Goal: Communication & Community: Answer question/provide support

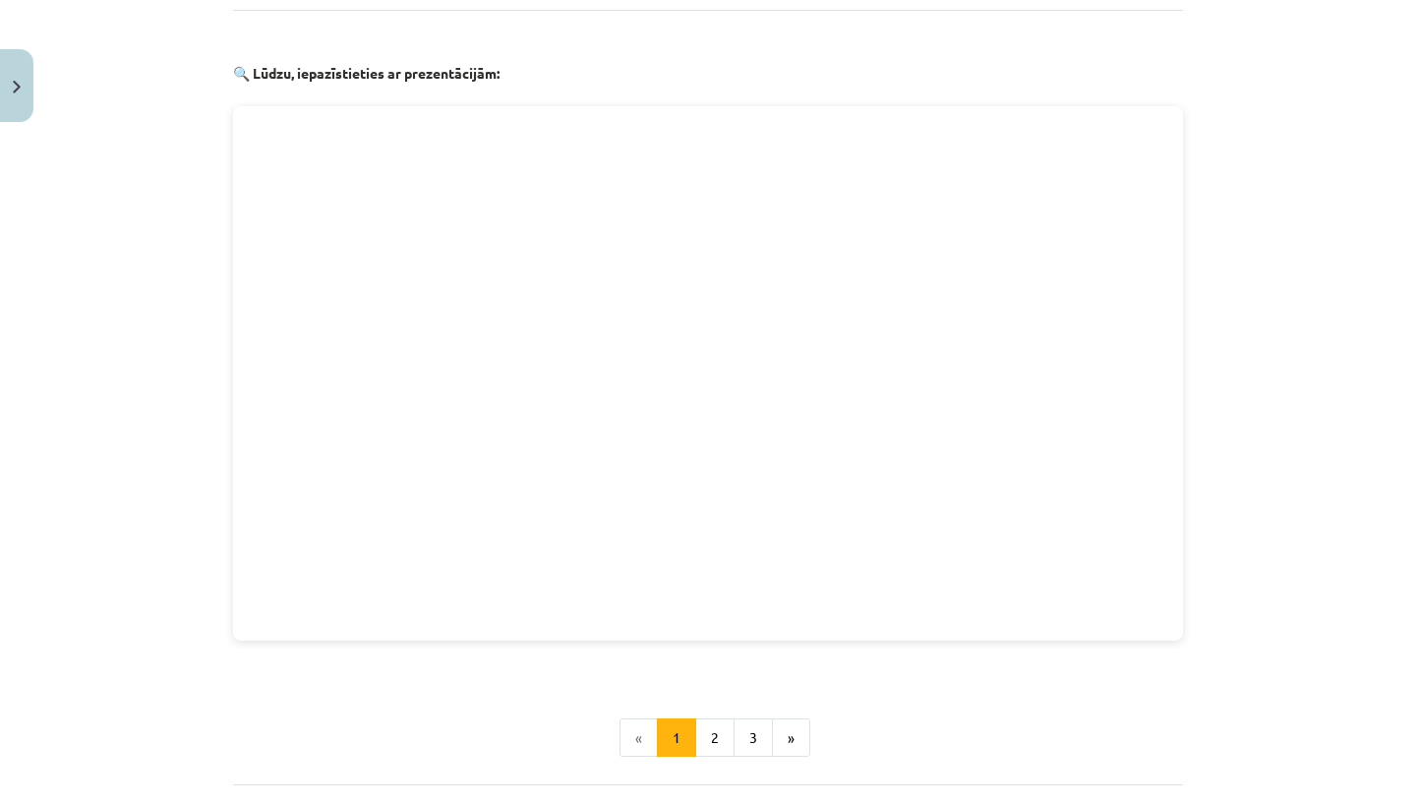
scroll to position [1593, 0]
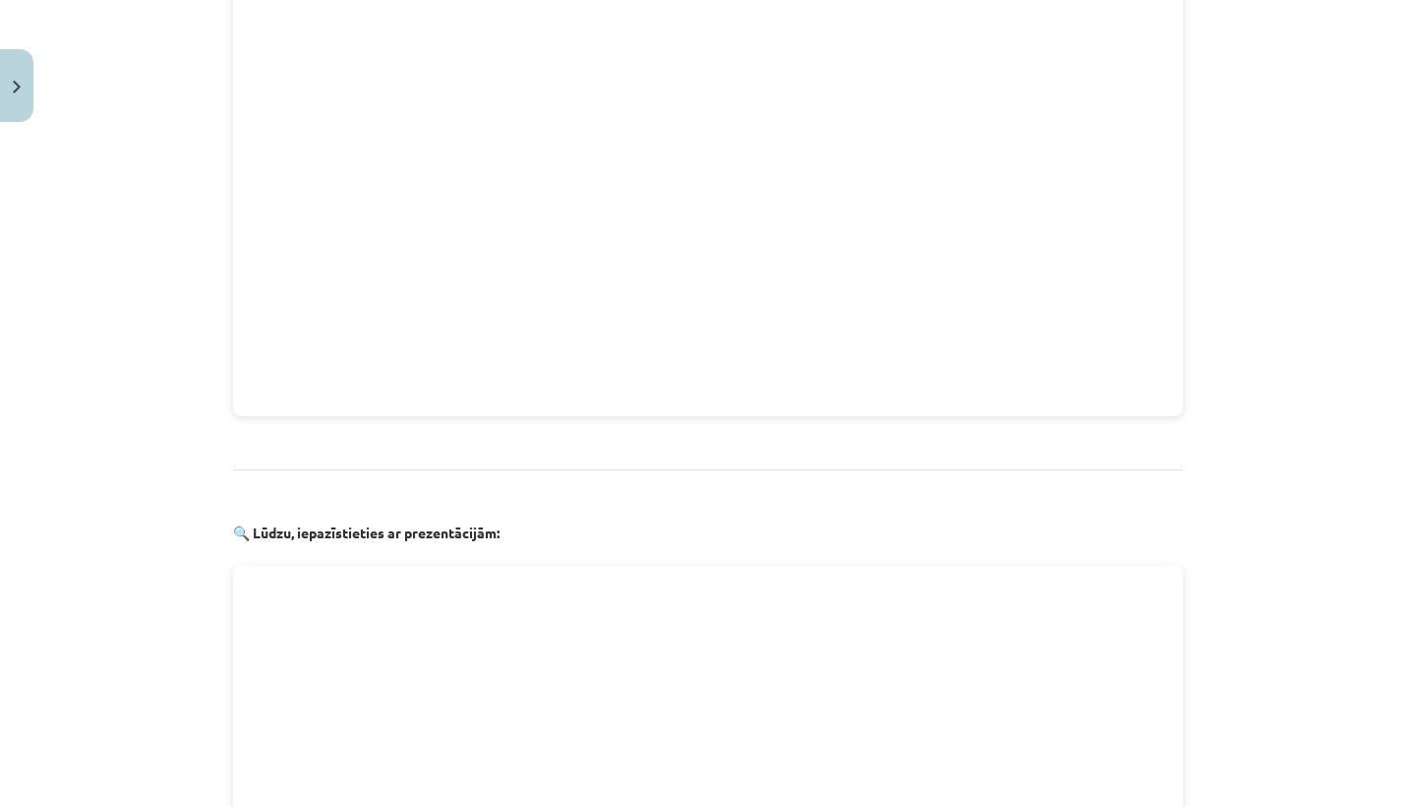
click at [9, 96] on button "Close" at bounding box center [16, 85] width 33 height 73
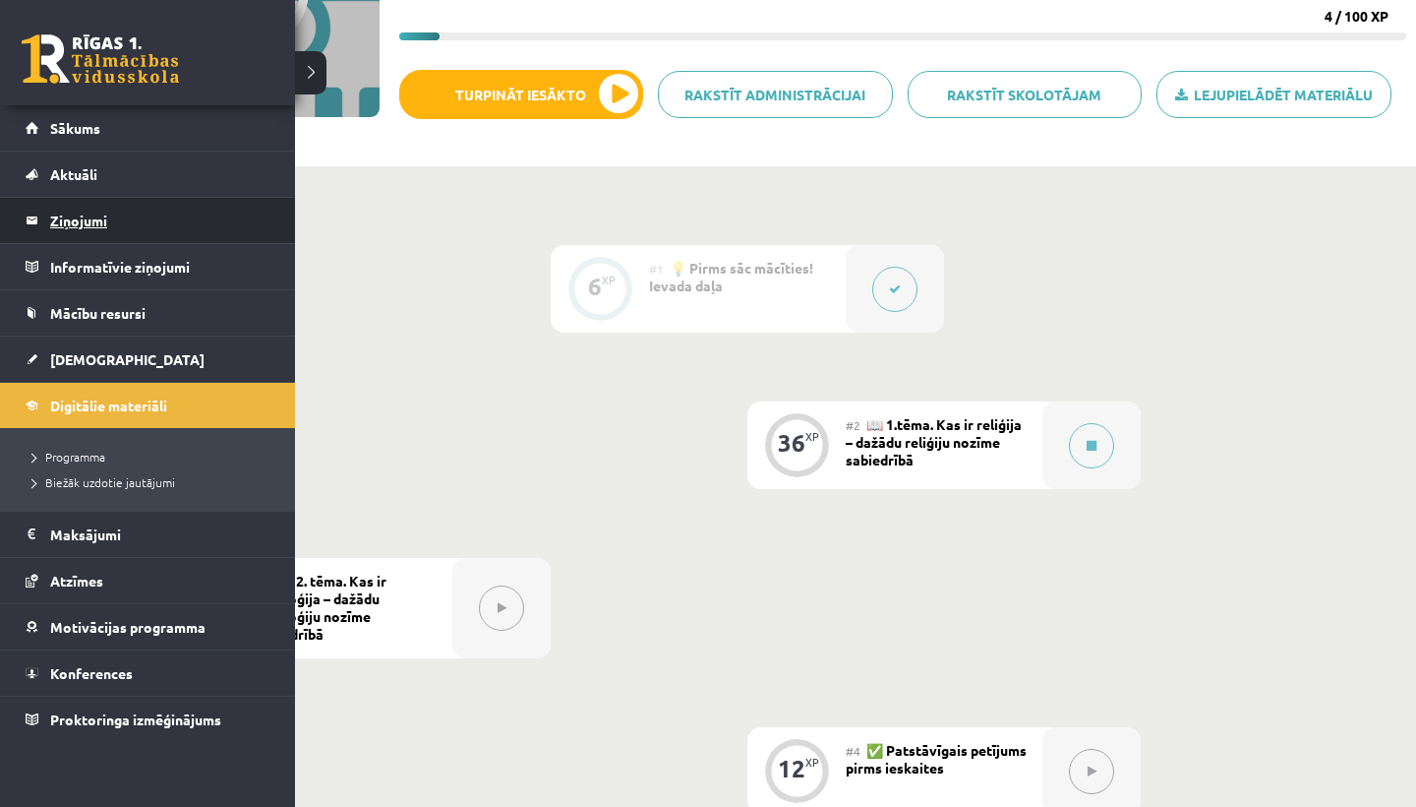
click at [74, 212] on legend "Ziņojumi 0" at bounding box center [160, 220] width 220 height 45
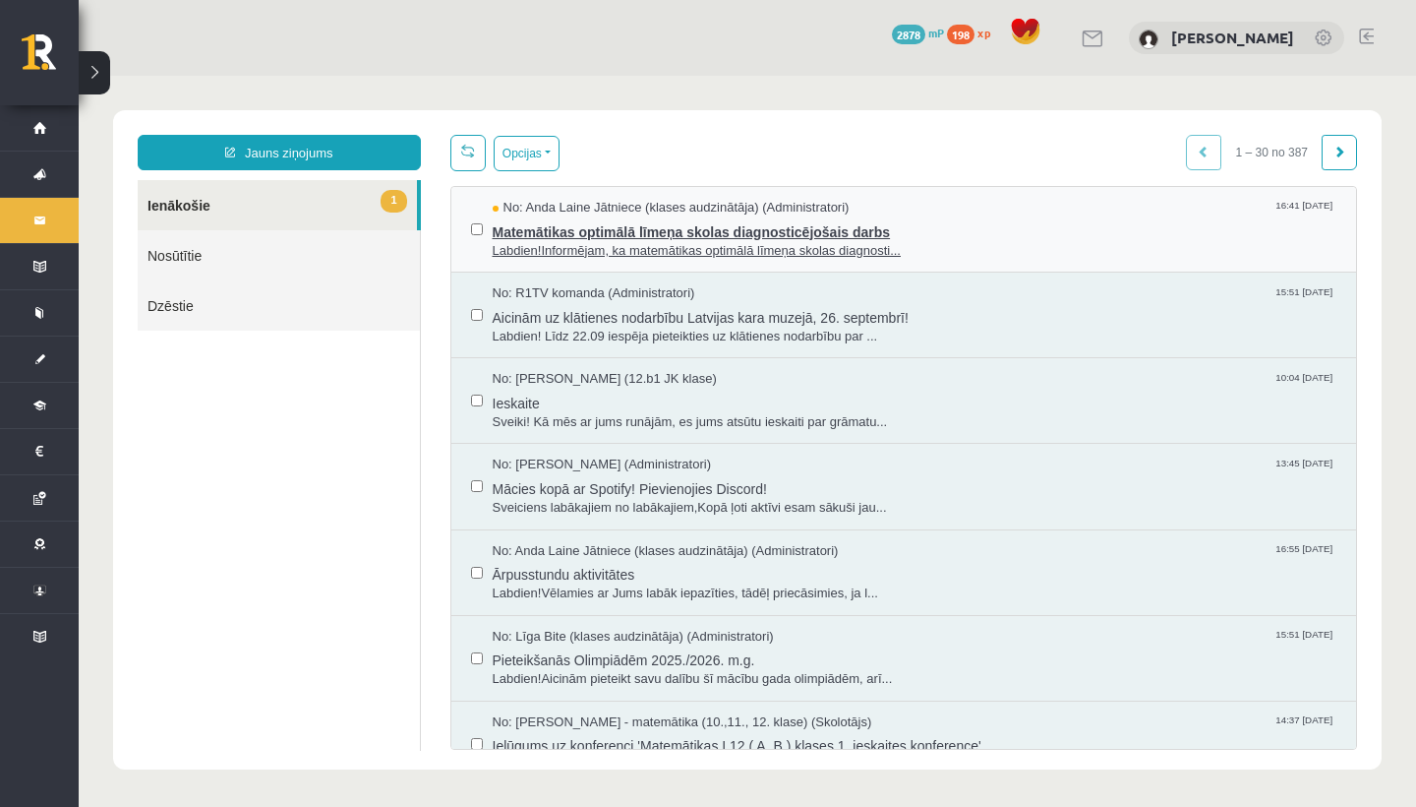
click at [676, 231] on span "Matemātikas optimālā līmeņa skolas diagnosticējošais darbs" at bounding box center [915, 229] width 845 height 25
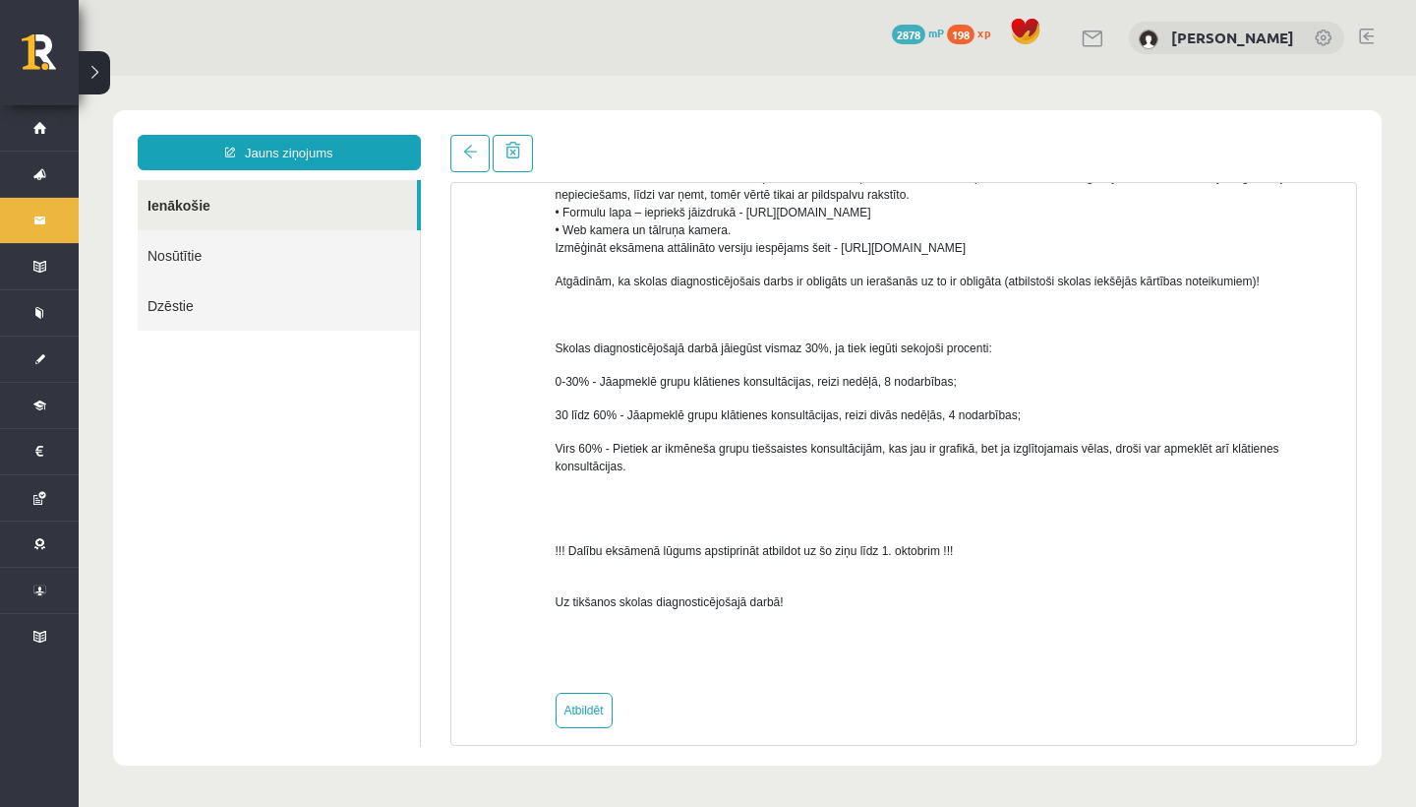
scroll to position [1029, 0]
click at [579, 697] on link "Atbildēt" at bounding box center [584, 710] width 57 height 35
type input "**********"
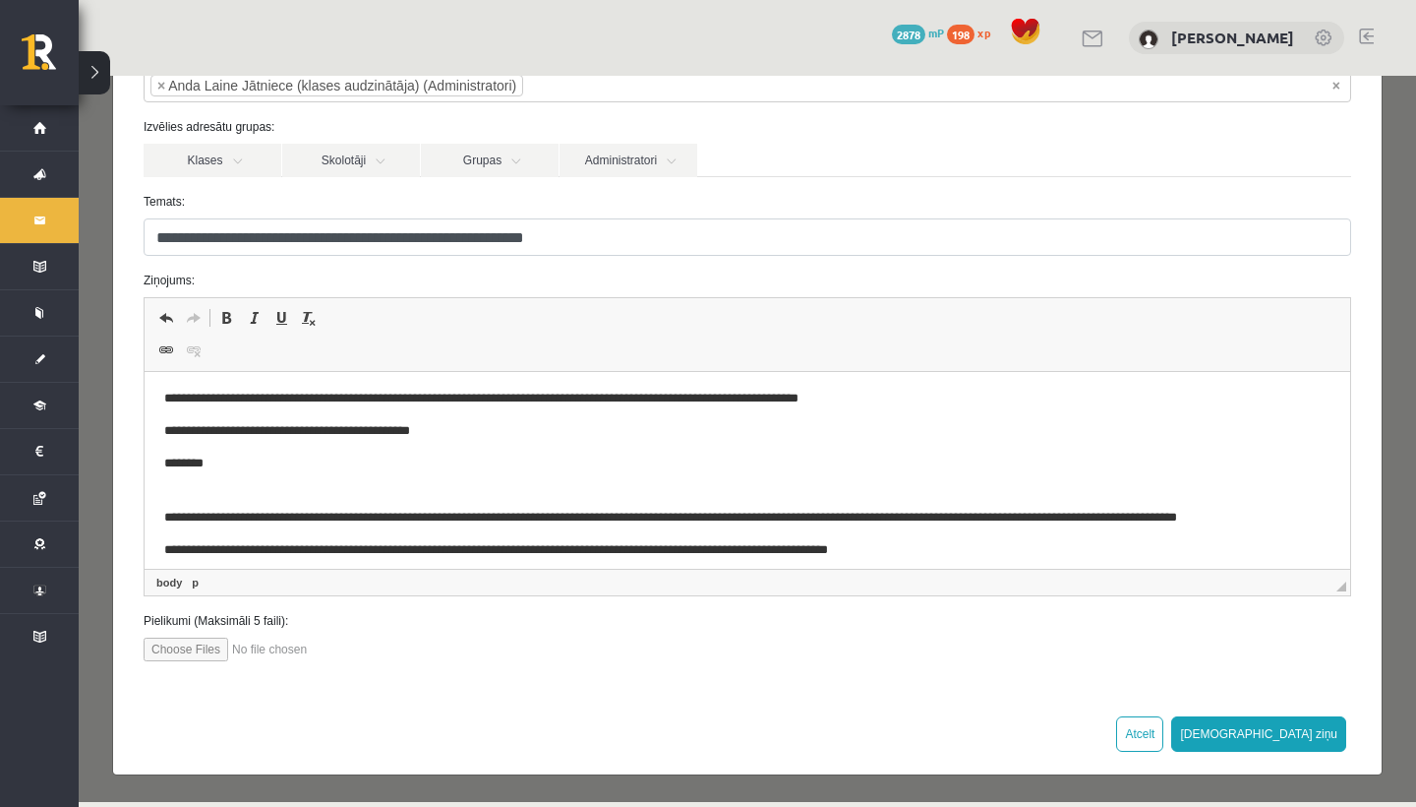
scroll to position [5, 0]
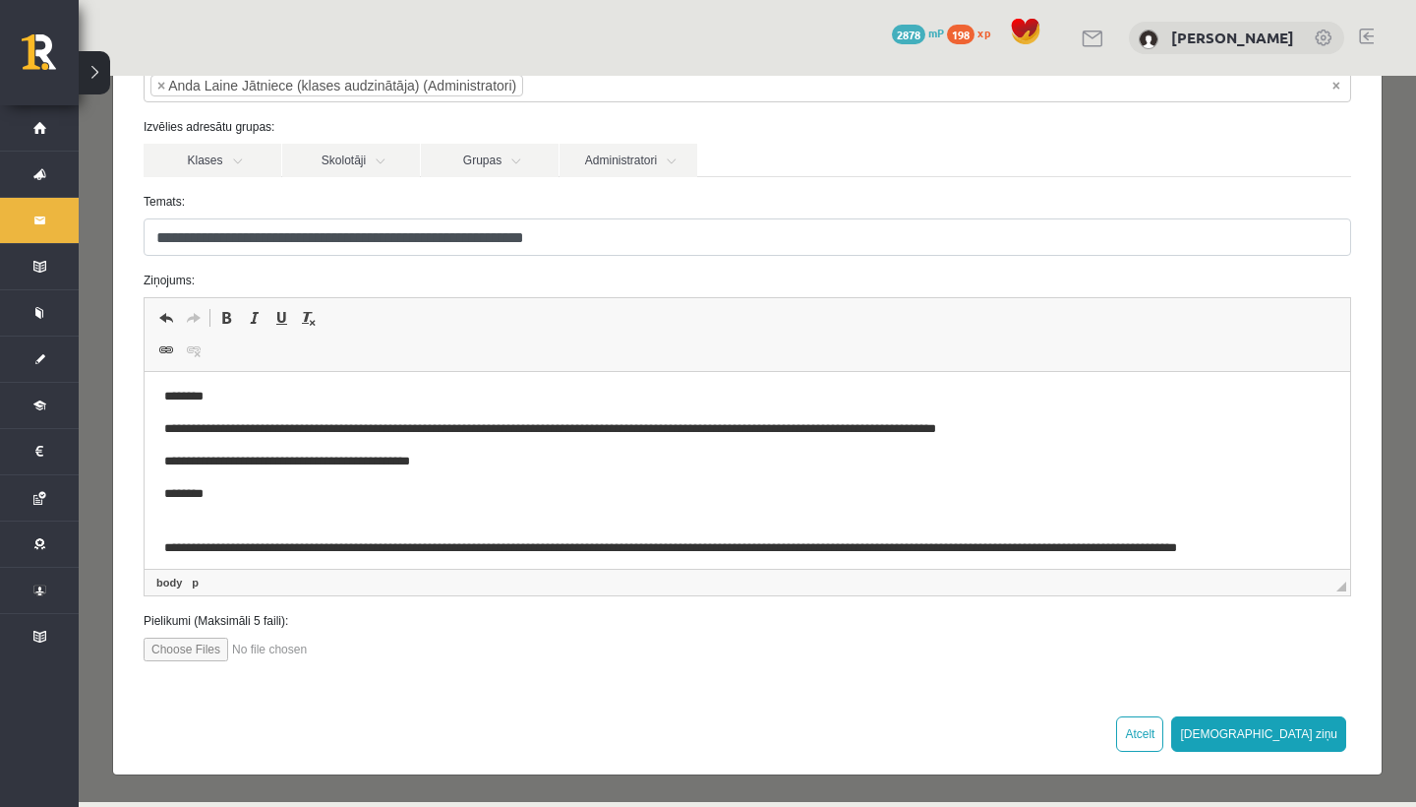
click at [880, 430] on p "**********" at bounding box center [747, 429] width 1167 height 20
click at [1076, 420] on p "**********" at bounding box center [747, 429] width 1167 height 20
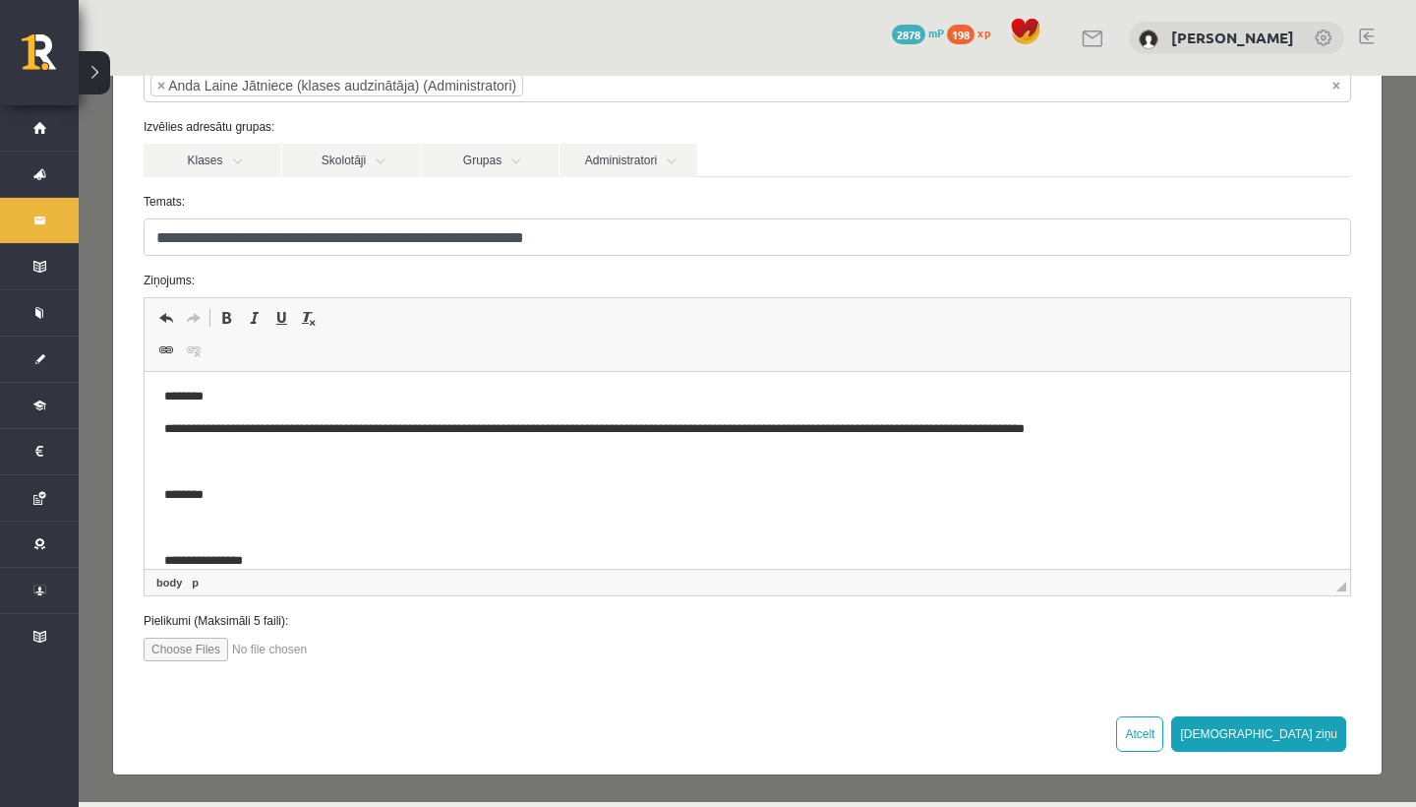
click at [216, 522] on p "Rich Text Editor, wiswyg-editor-47433979454700-1758292945-351" at bounding box center [747, 527] width 1167 height 21
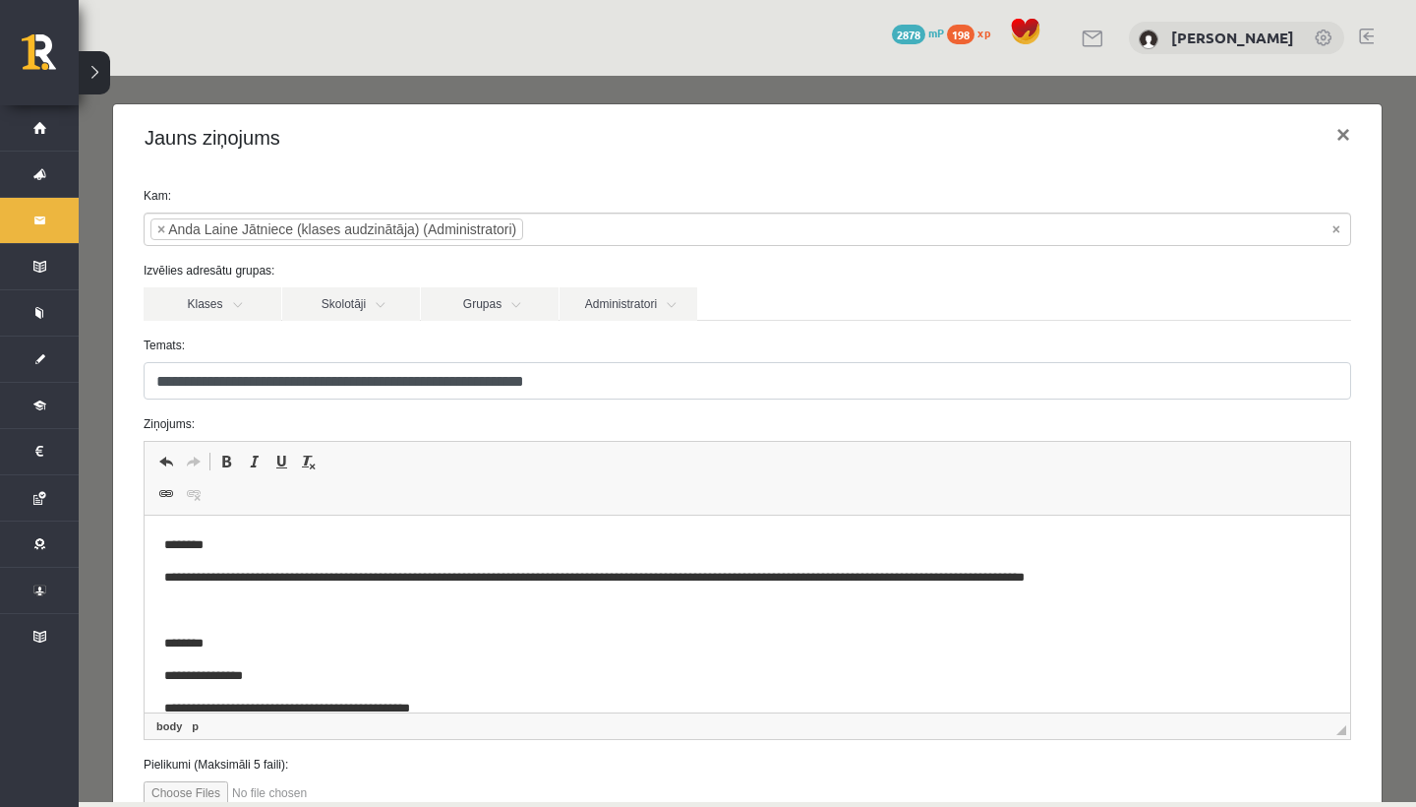
scroll to position [0, 0]
click at [382, 310] on link "Skolotāji" at bounding box center [351, 303] width 138 height 33
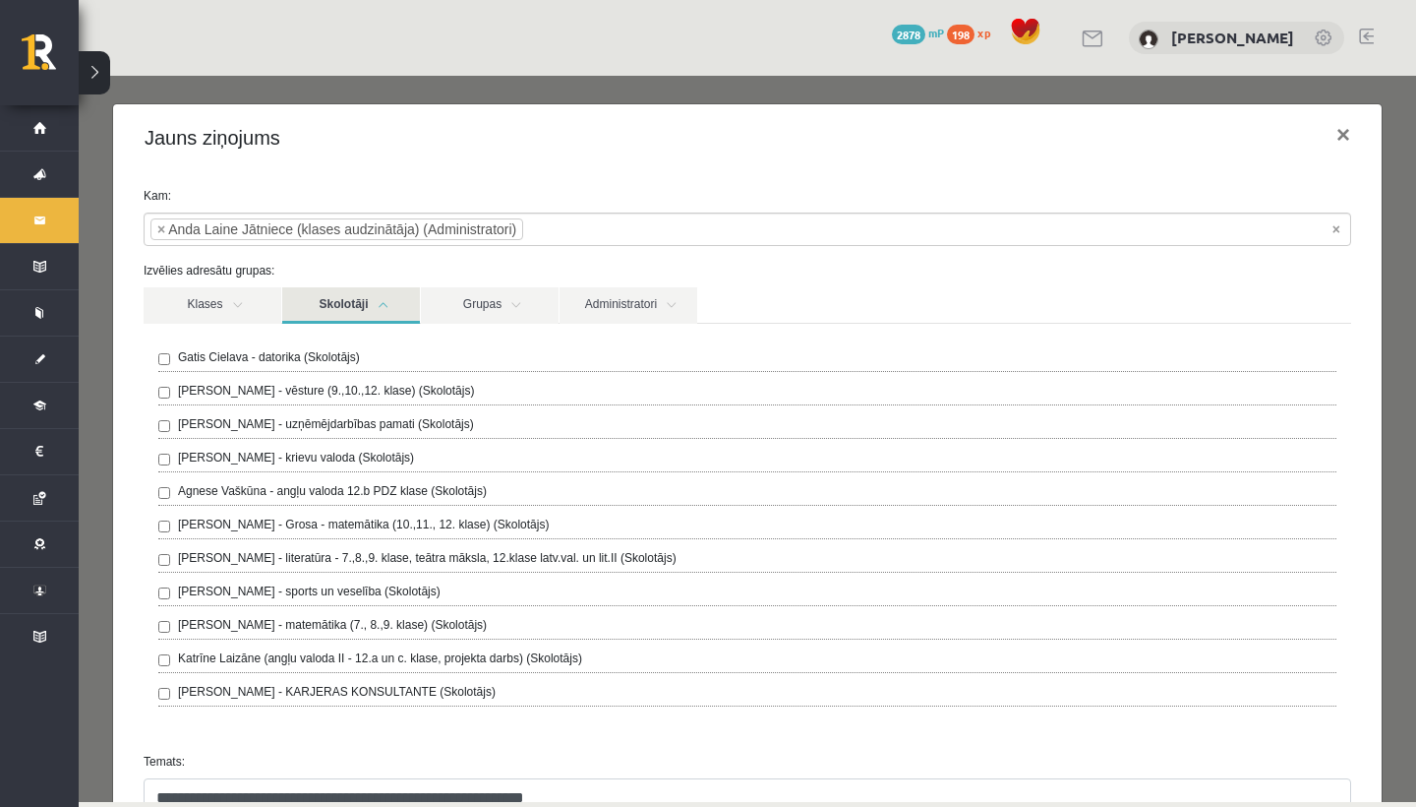
click at [382, 310] on link "Skolotāji" at bounding box center [351, 305] width 138 height 36
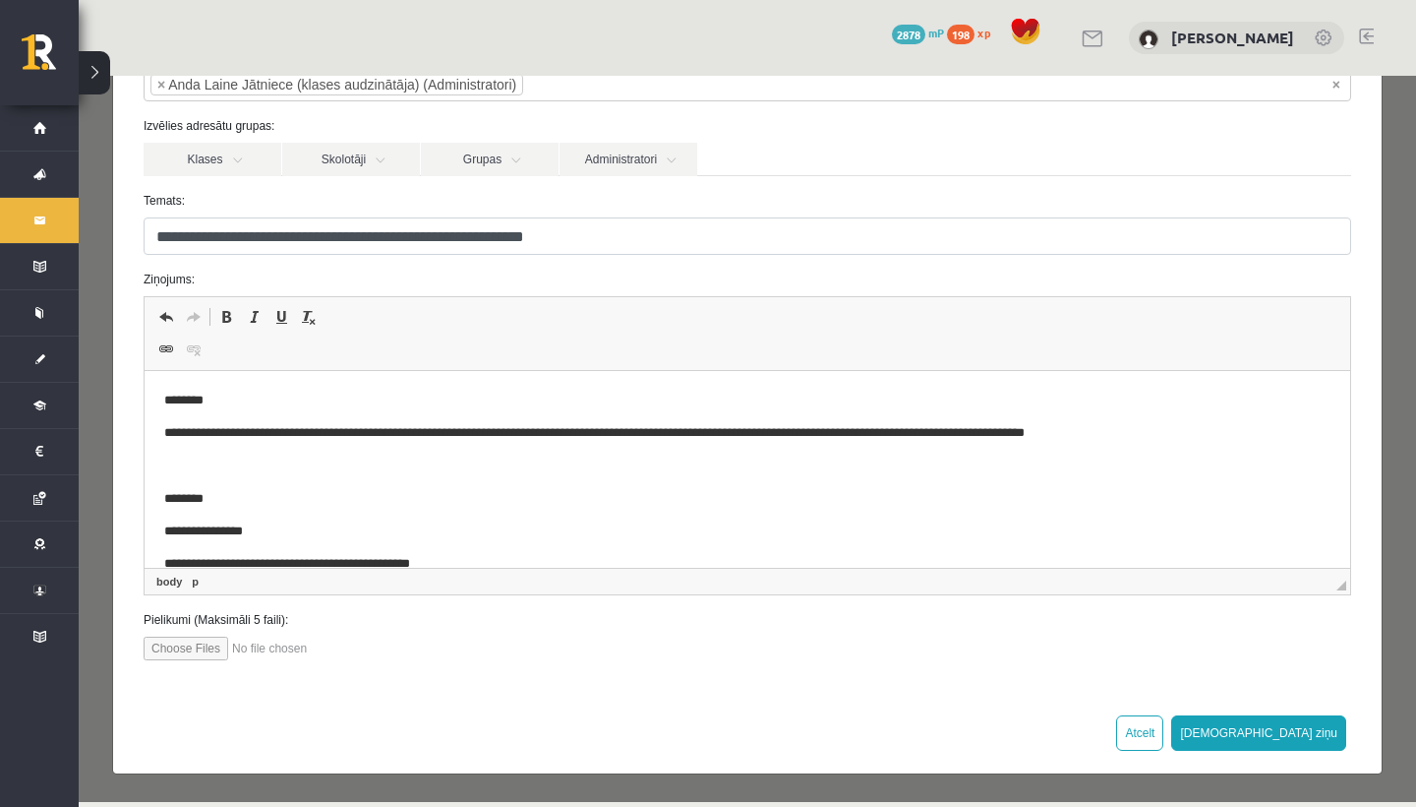
scroll to position [144, 0]
click at [1296, 727] on button "[DEMOGRAPHIC_DATA] ziņu" at bounding box center [1259, 733] width 175 height 35
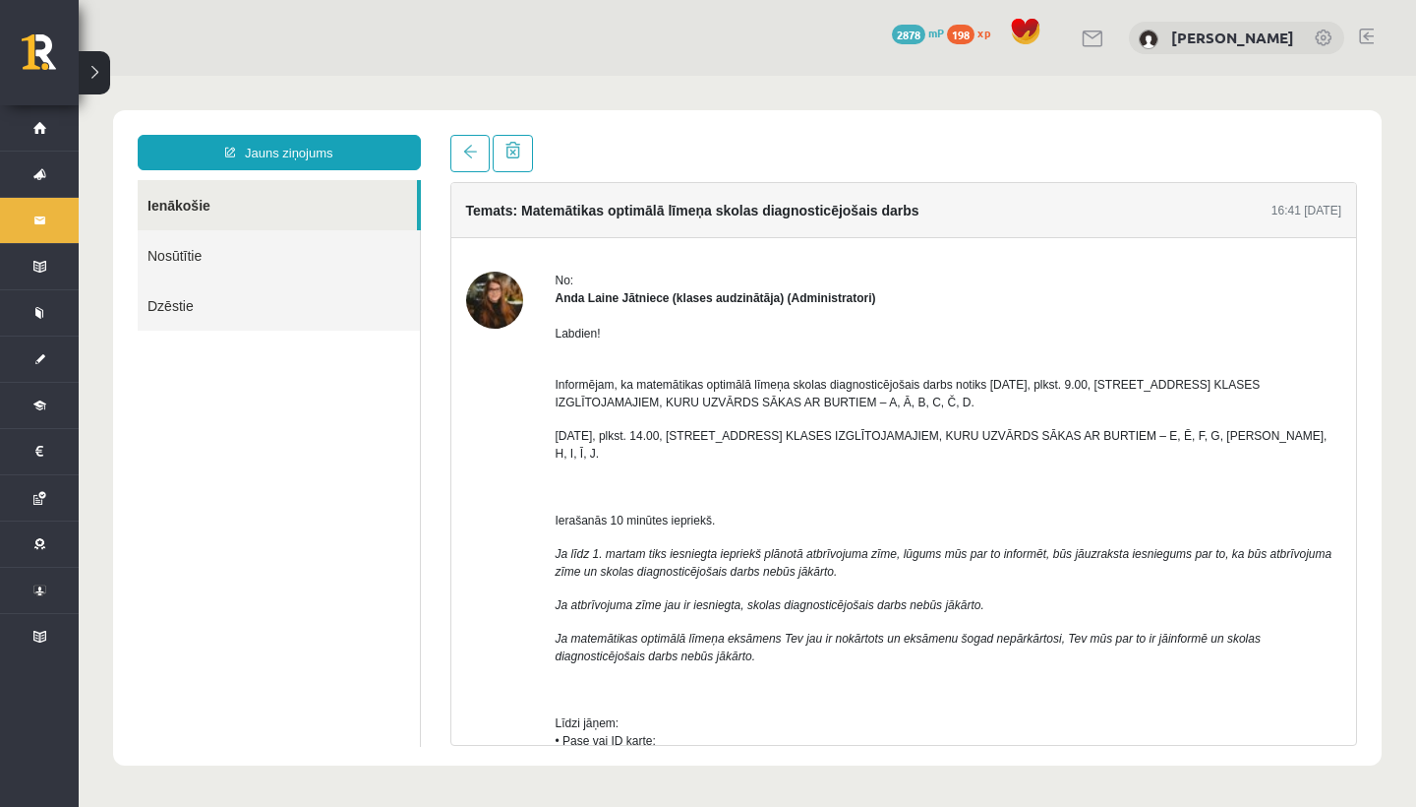
scroll to position [0, 0]
click at [463, 150] on span at bounding box center [470, 152] width 14 height 14
